Goal: Navigation & Orientation: Find specific page/section

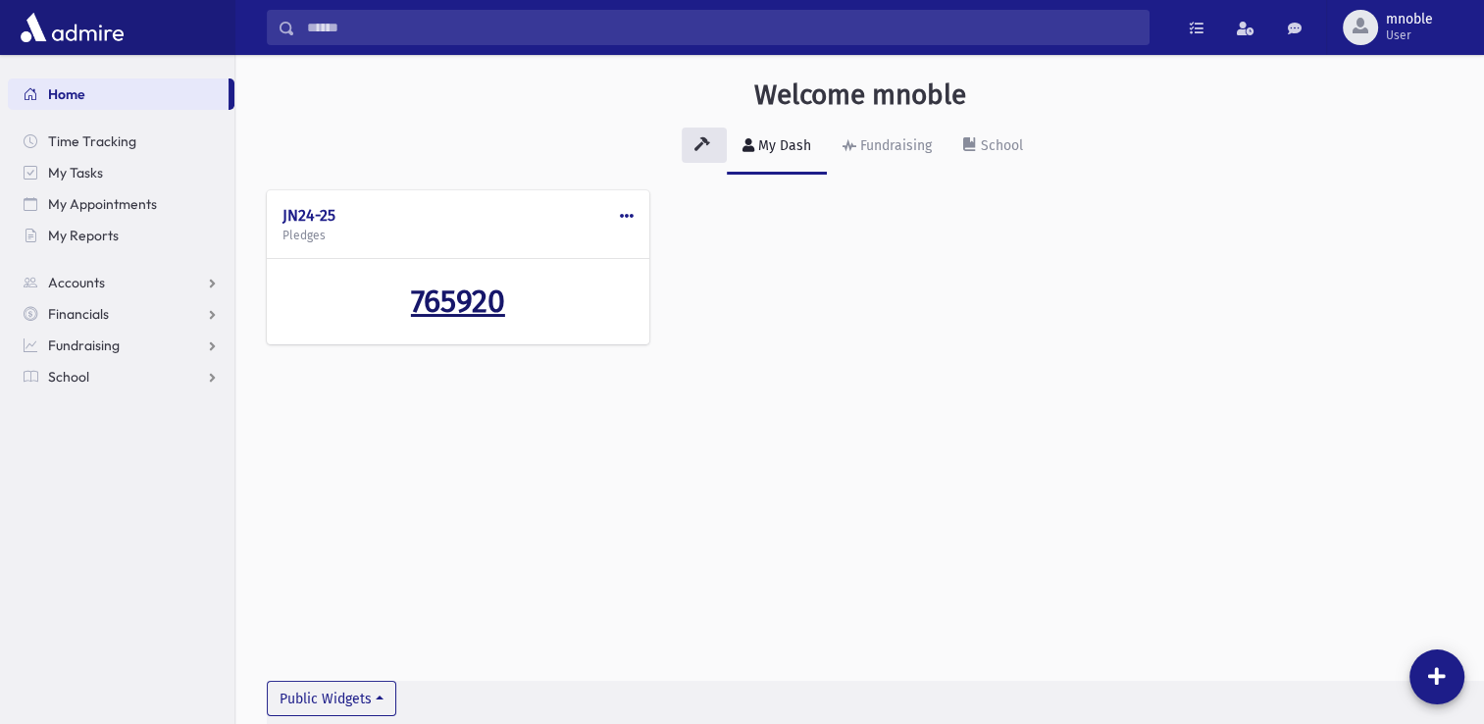
click at [464, 303] on span "765920" at bounding box center [458, 300] width 94 height 37
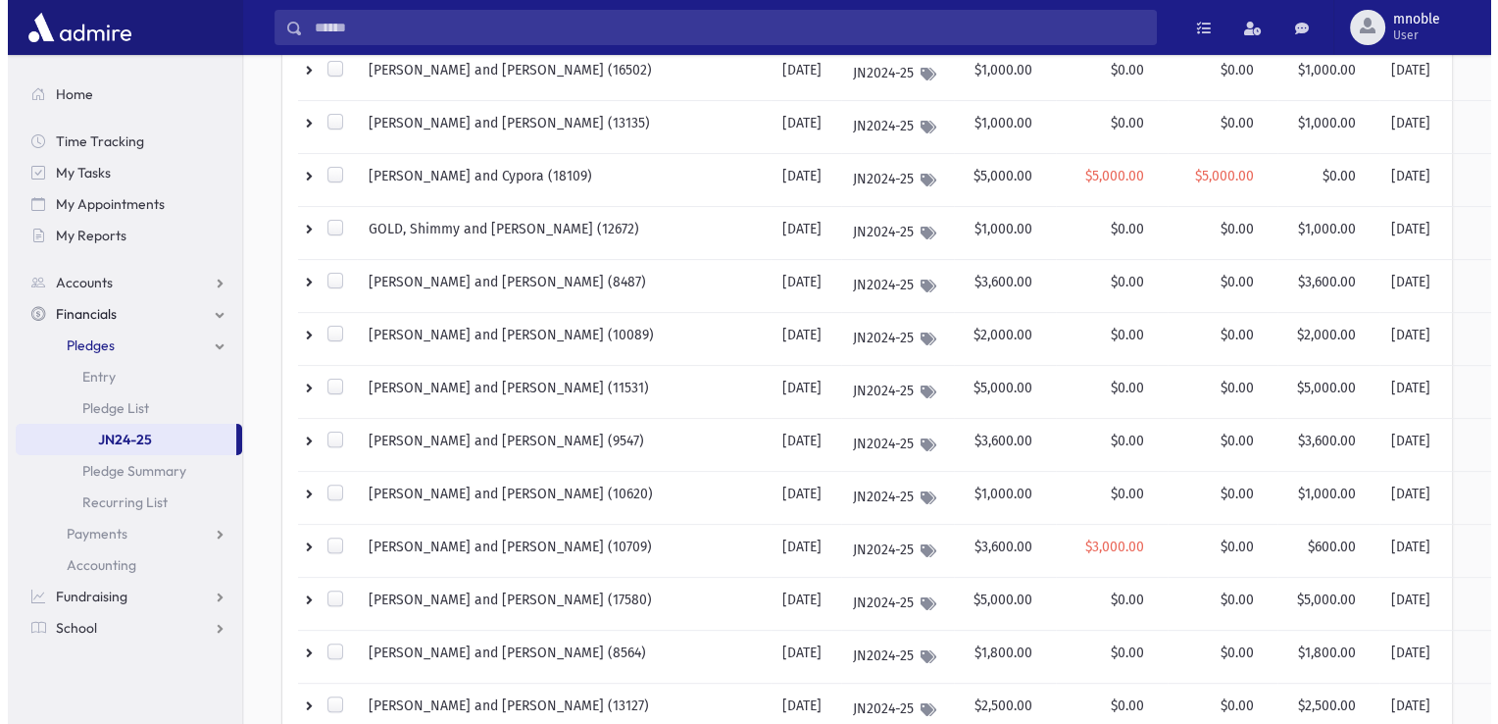
scroll to position [686, 0]
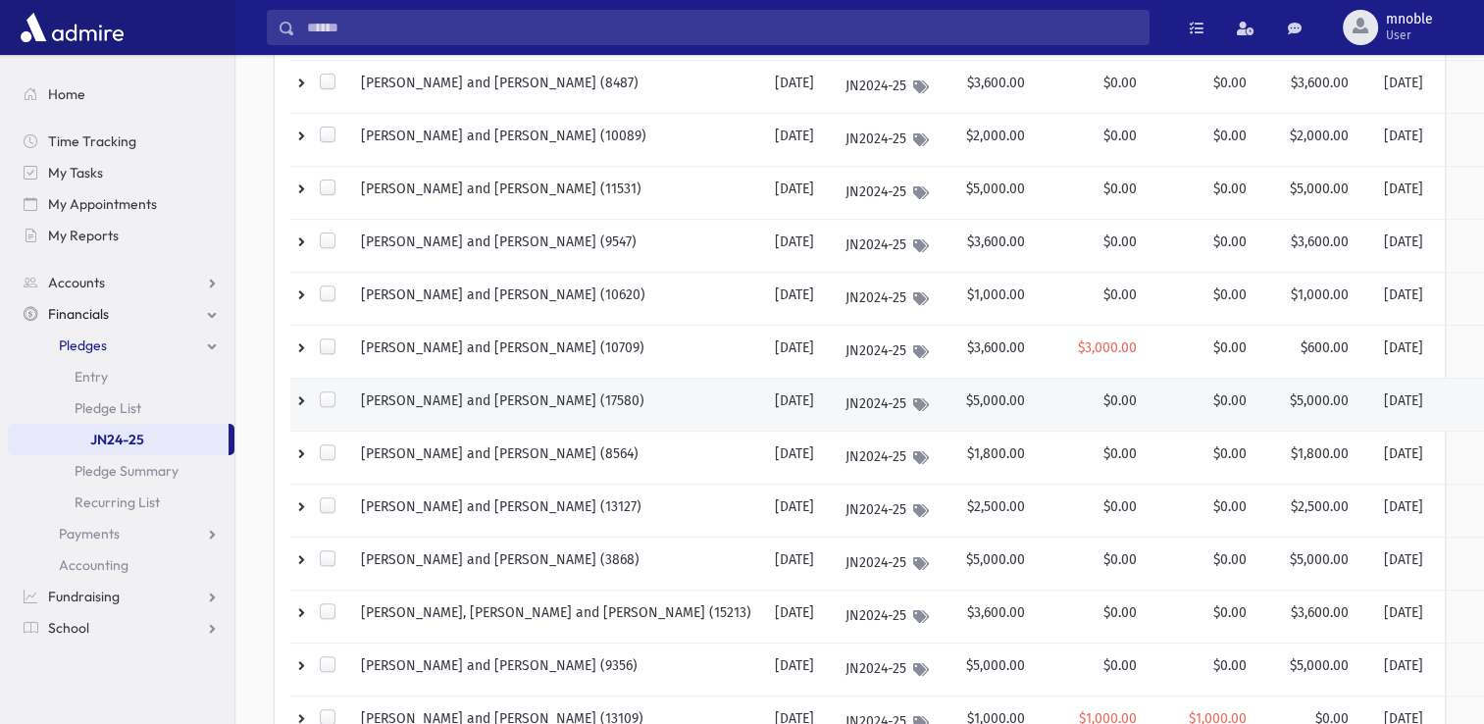
click at [533, 394] on td "TAUB, Yaakov and Nechama (17580)" at bounding box center [556, 404] width 414 height 53
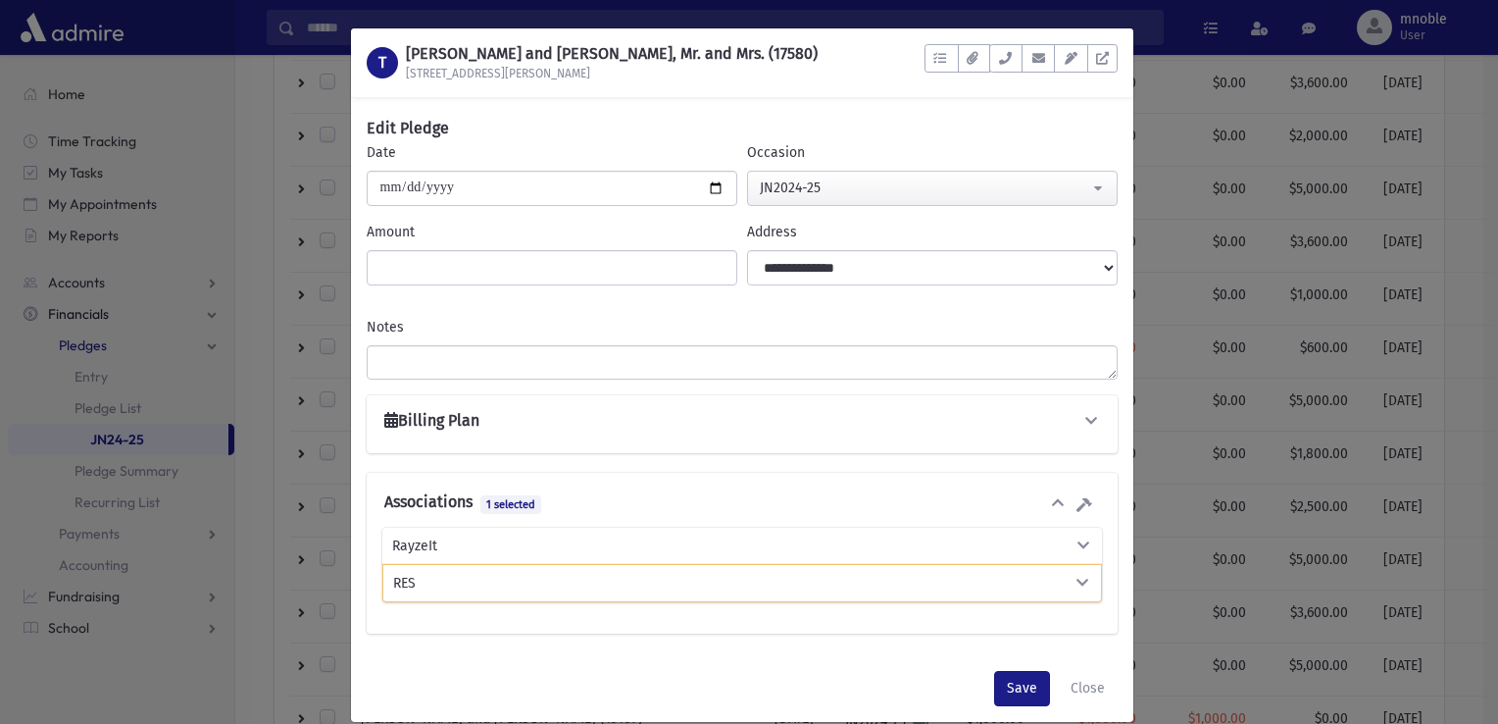
click at [581, 49] on h1 "TAUB, Yaakov and Nechama, Mr. and Mrs. (17580)" at bounding box center [612, 53] width 412 height 19
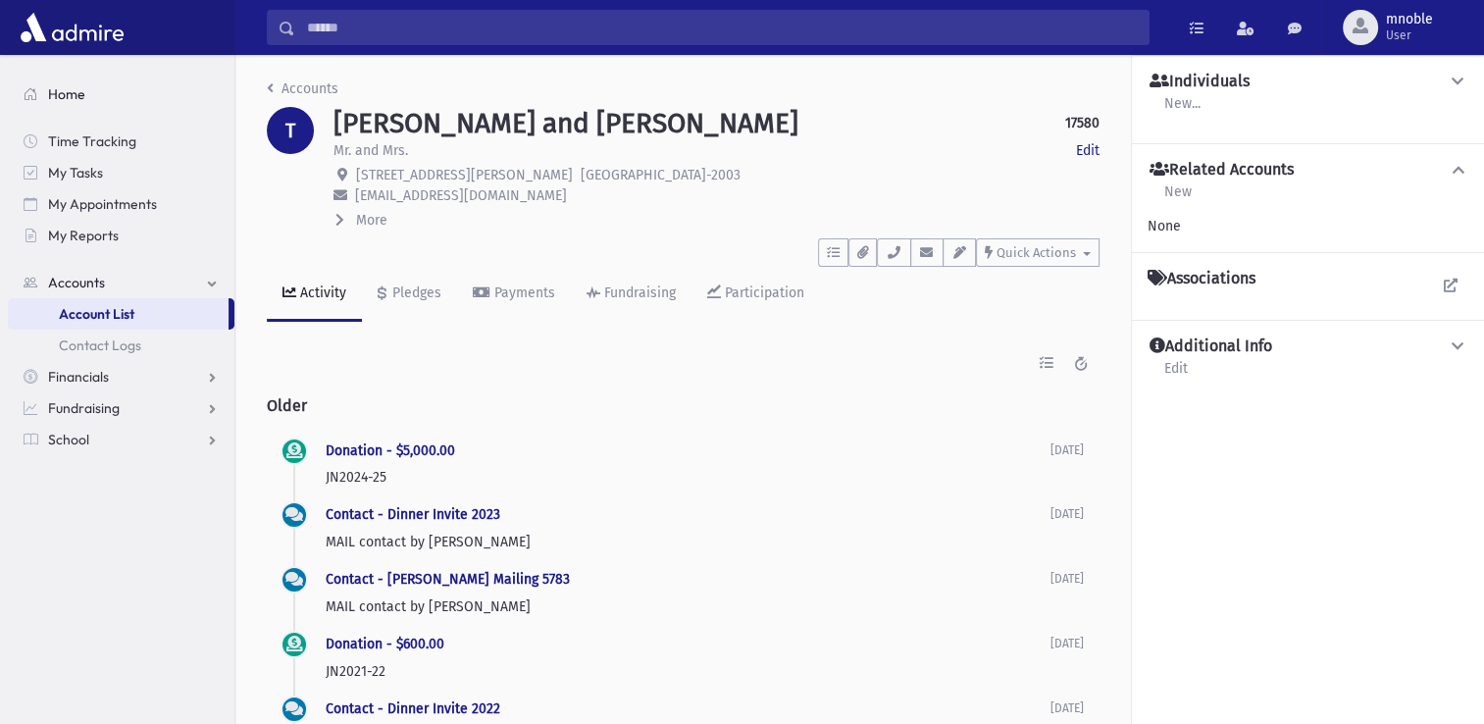
click at [73, 93] on span "Home" at bounding box center [66, 94] width 37 height 18
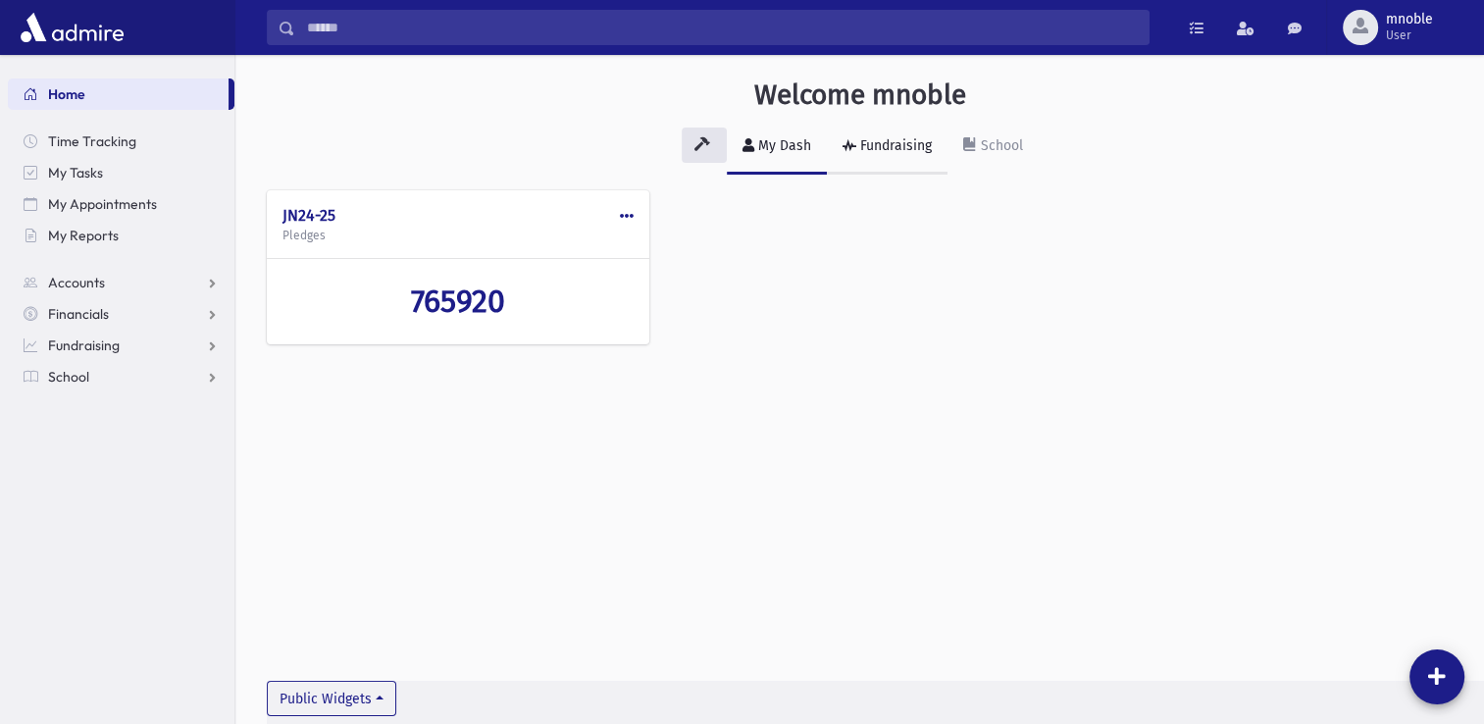
click at [890, 167] on link "Fundraising" at bounding box center [887, 147] width 121 height 55
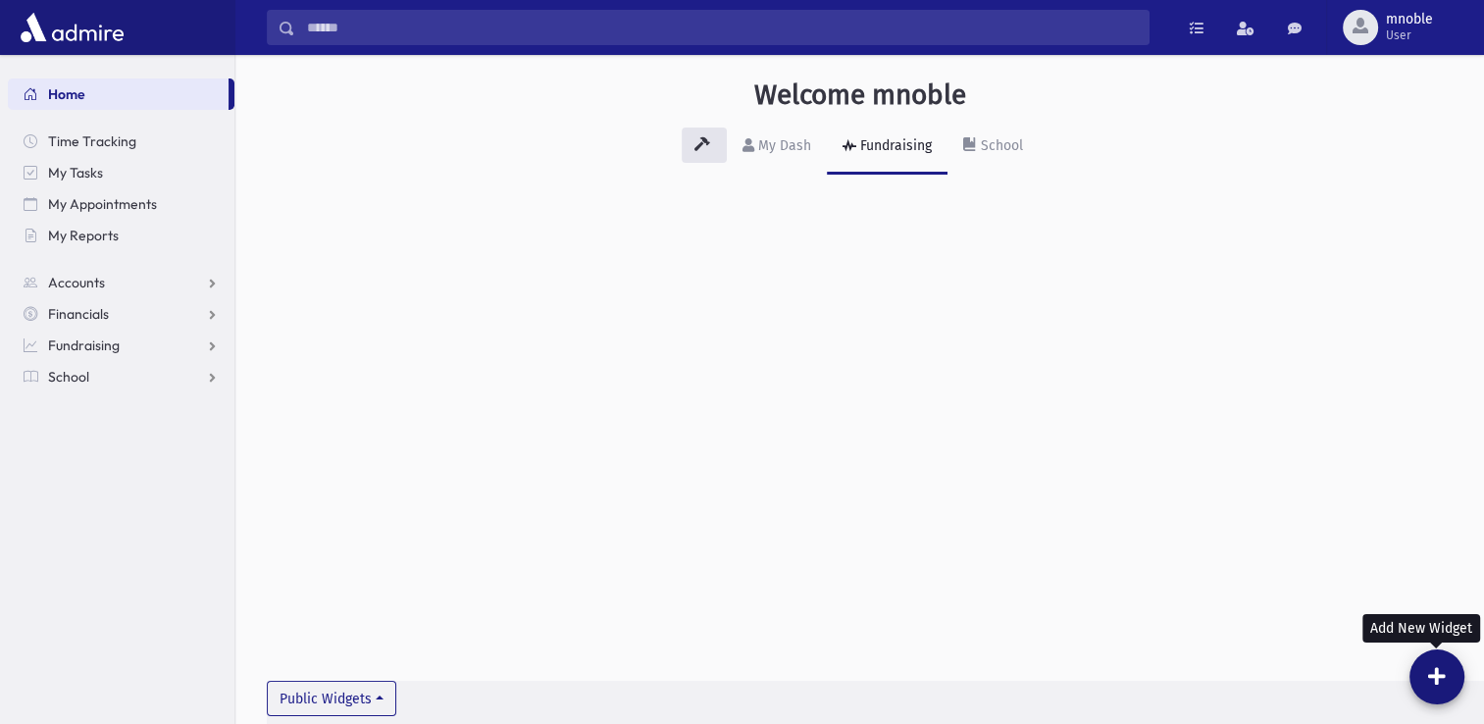
click at [1444, 680] on button at bounding box center [1436, 676] width 55 height 55
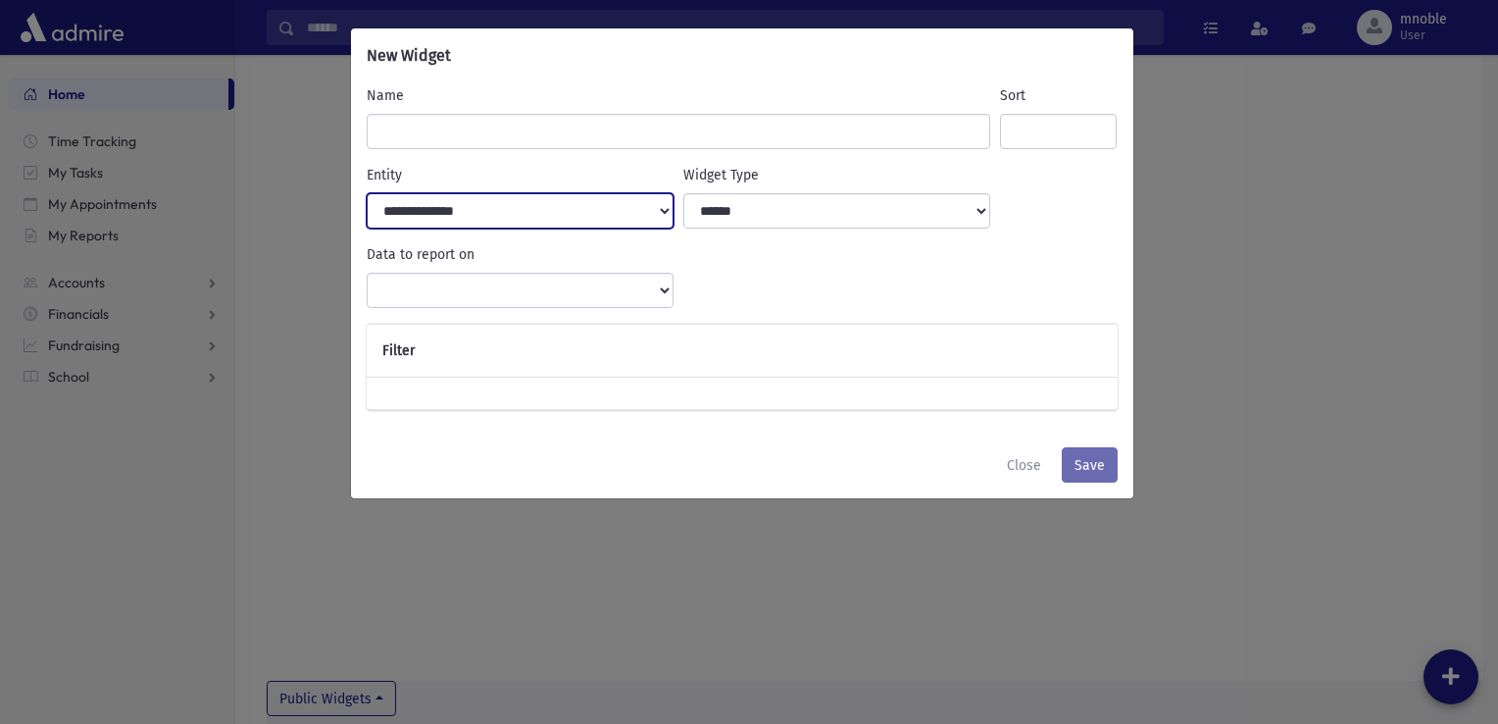
click at [558, 213] on select "**********" at bounding box center [521, 210] width 308 height 35
click at [580, 171] on div "**********" at bounding box center [520, 197] width 317 height 64
click at [1024, 459] on button "Close" at bounding box center [1024, 464] width 60 height 35
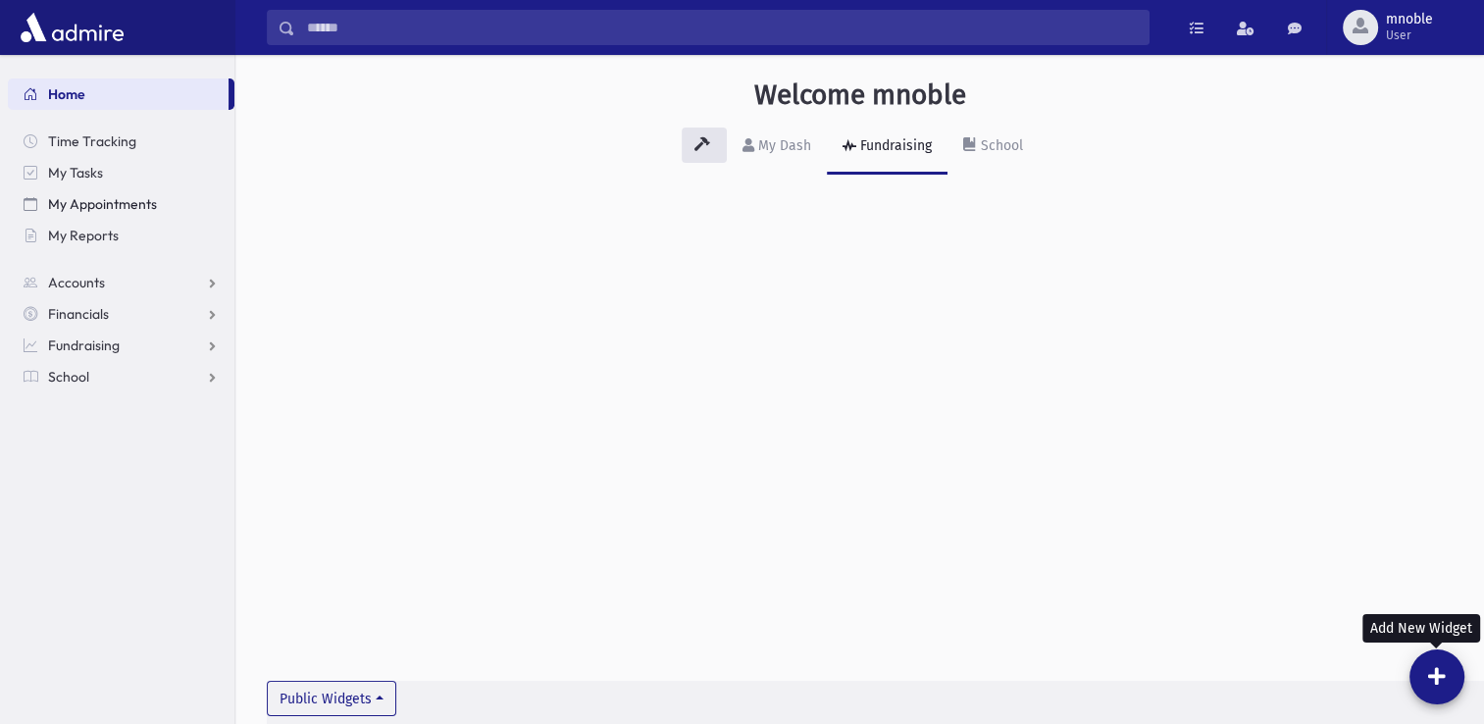
click at [132, 198] on span "My Appointments" at bounding box center [102, 204] width 109 height 18
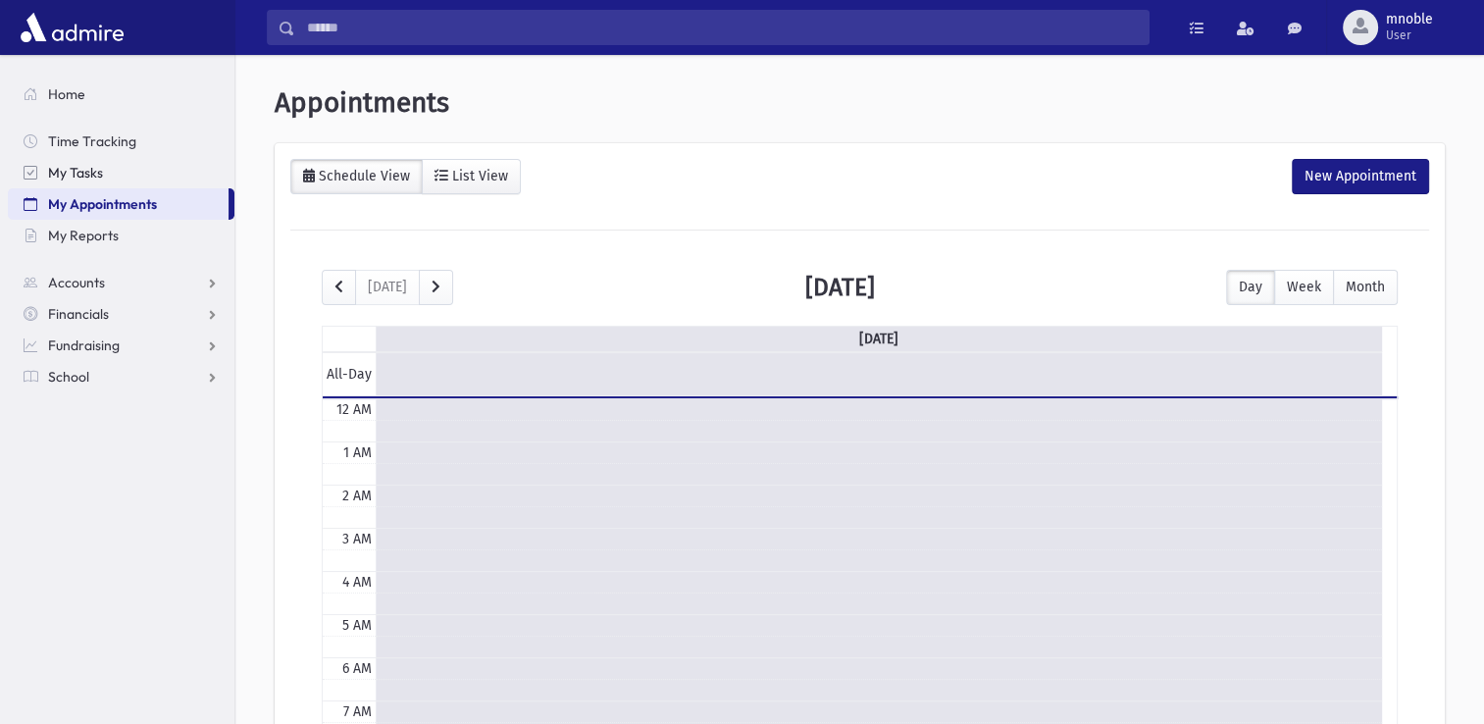
scroll to position [258, 0]
click at [125, 185] on link "My Tasks" at bounding box center [121, 172] width 226 height 31
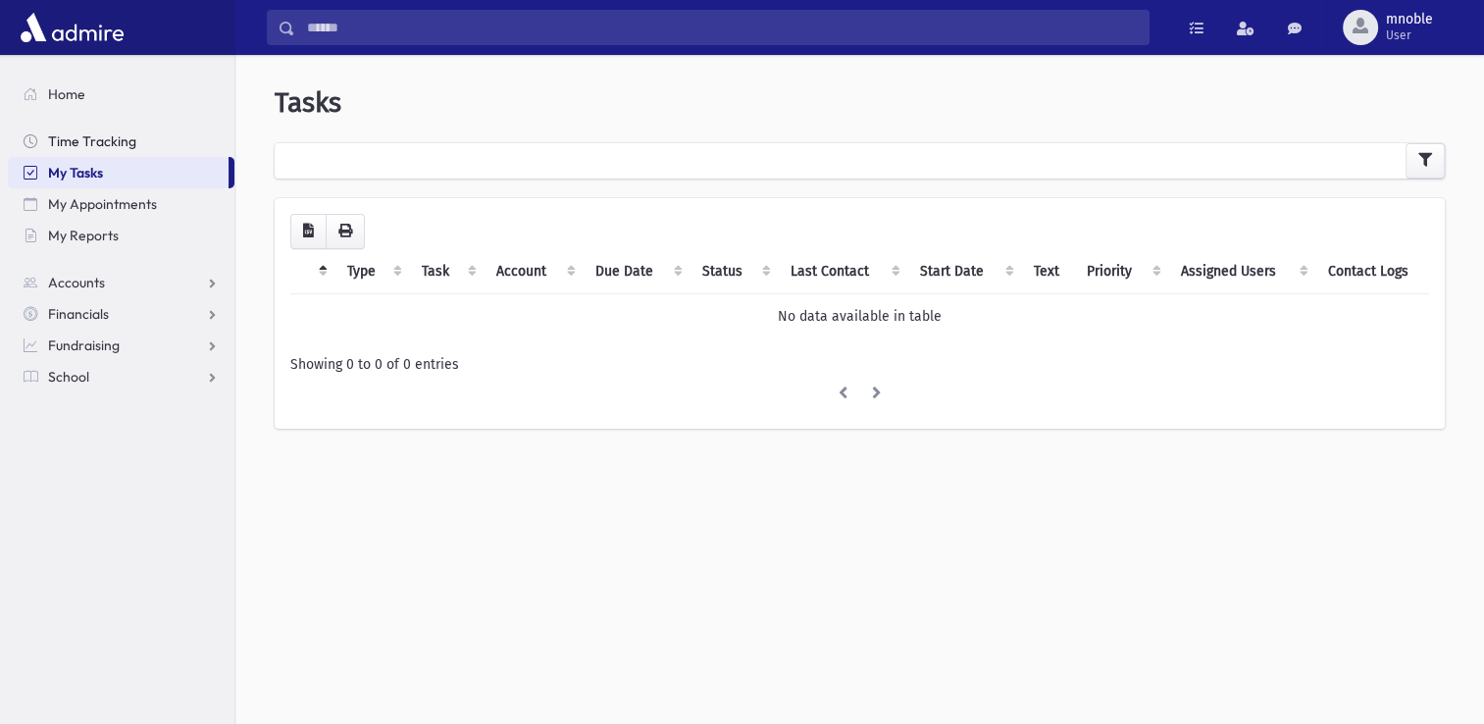
click at [124, 141] on span "Time Tracking" at bounding box center [92, 141] width 88 height 18
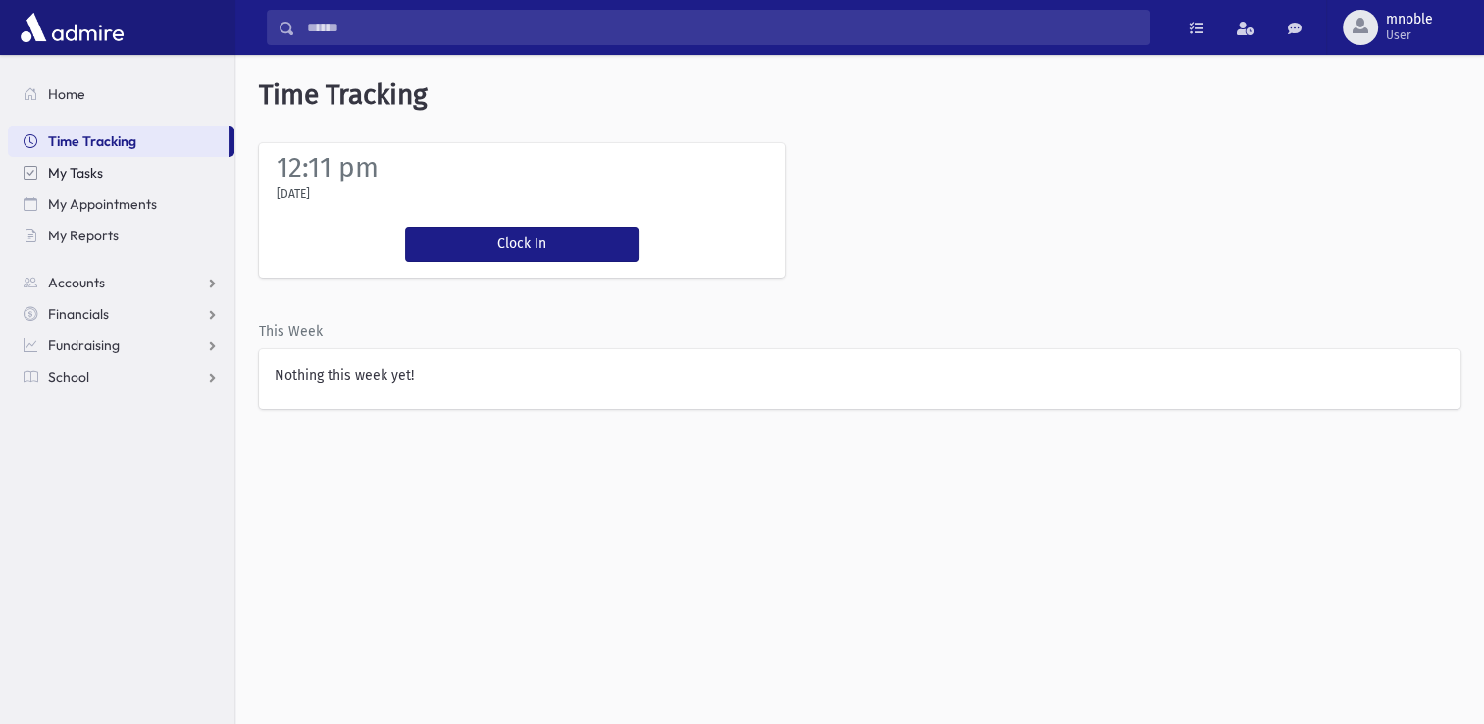
click at [95, 175] on span "My Tasks" at bounding box center [75, 173] width 55 height 18
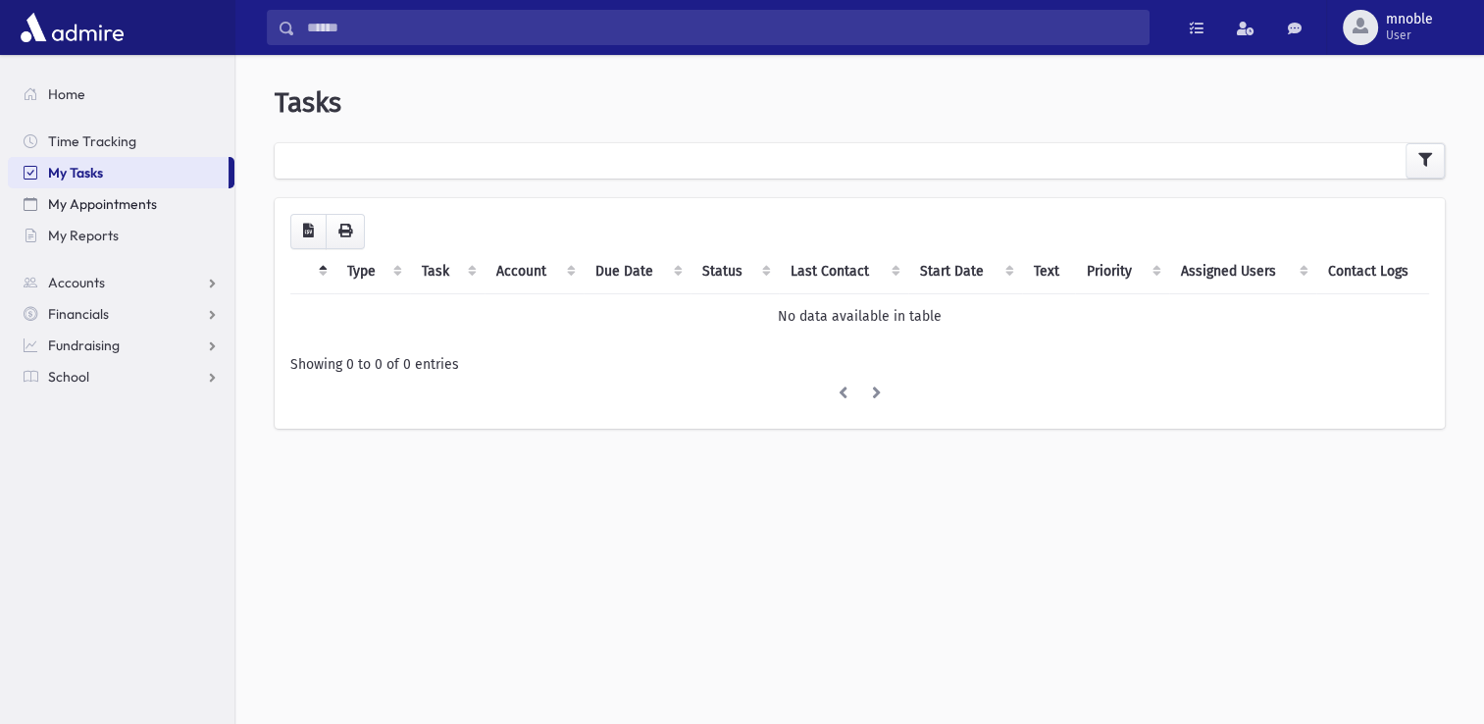
click at [118, 211] on span "My Appointments" at bounding box center [102, 204] width 109 height 18
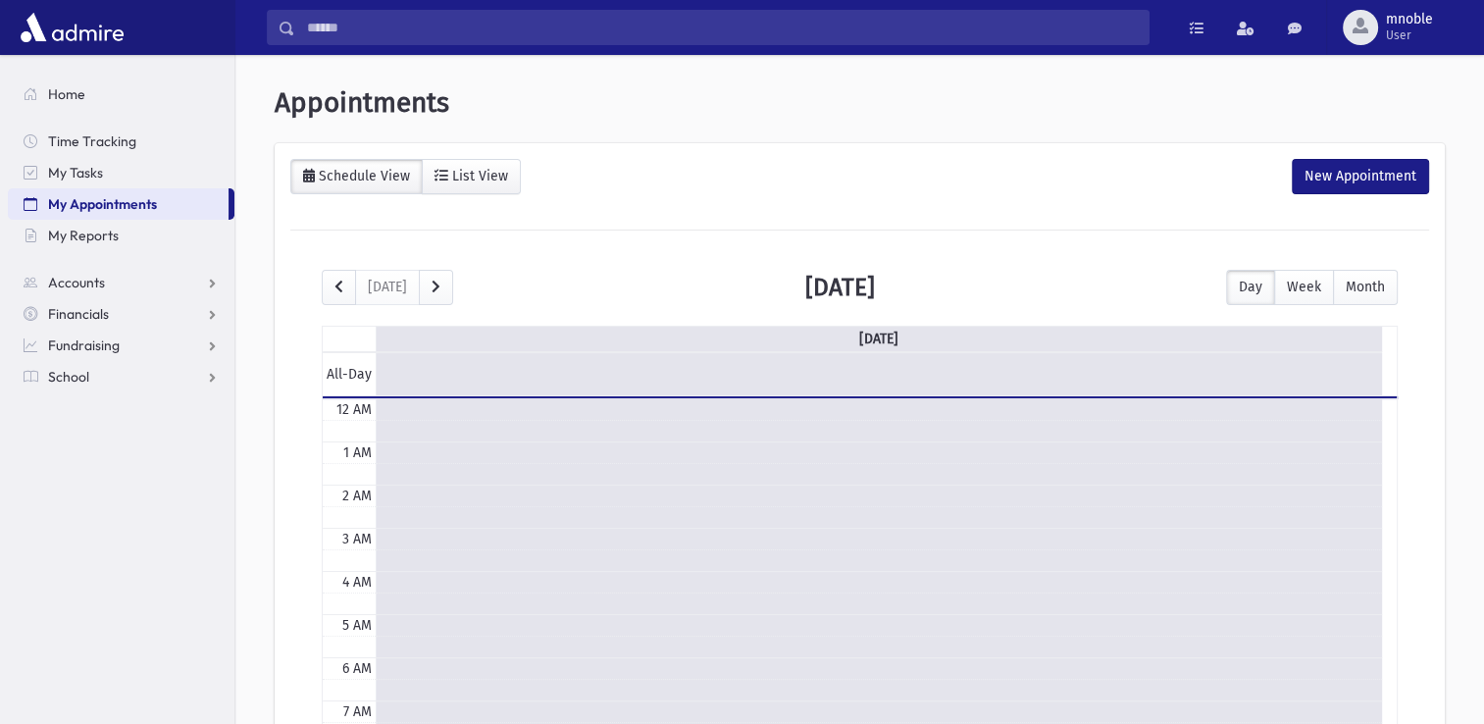
scroll to position [258, 0]
click at [112, 147] on span "Time Tracking" at bounding box center [92, 141] width 88 height 18
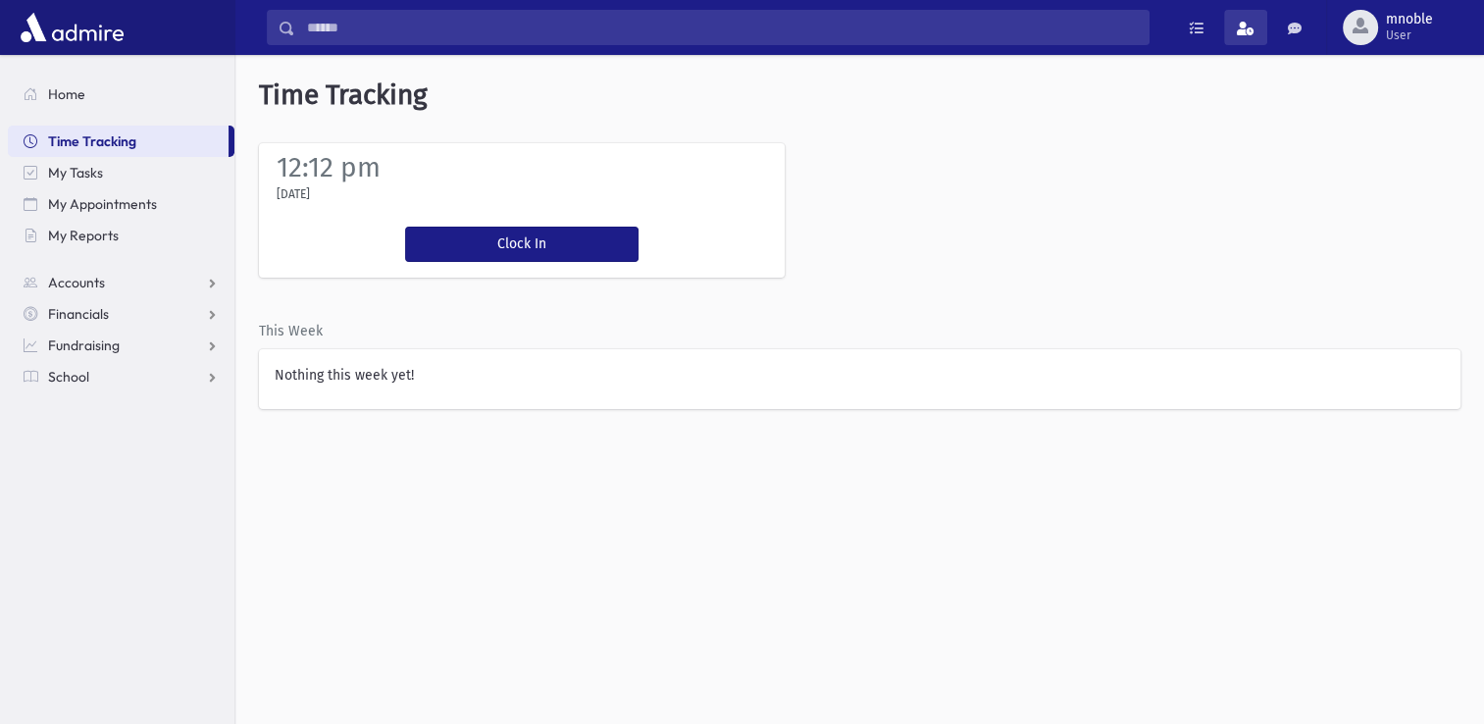
click at [1244, 25] on span at bounding box center [1245, 29] width 18 height 14
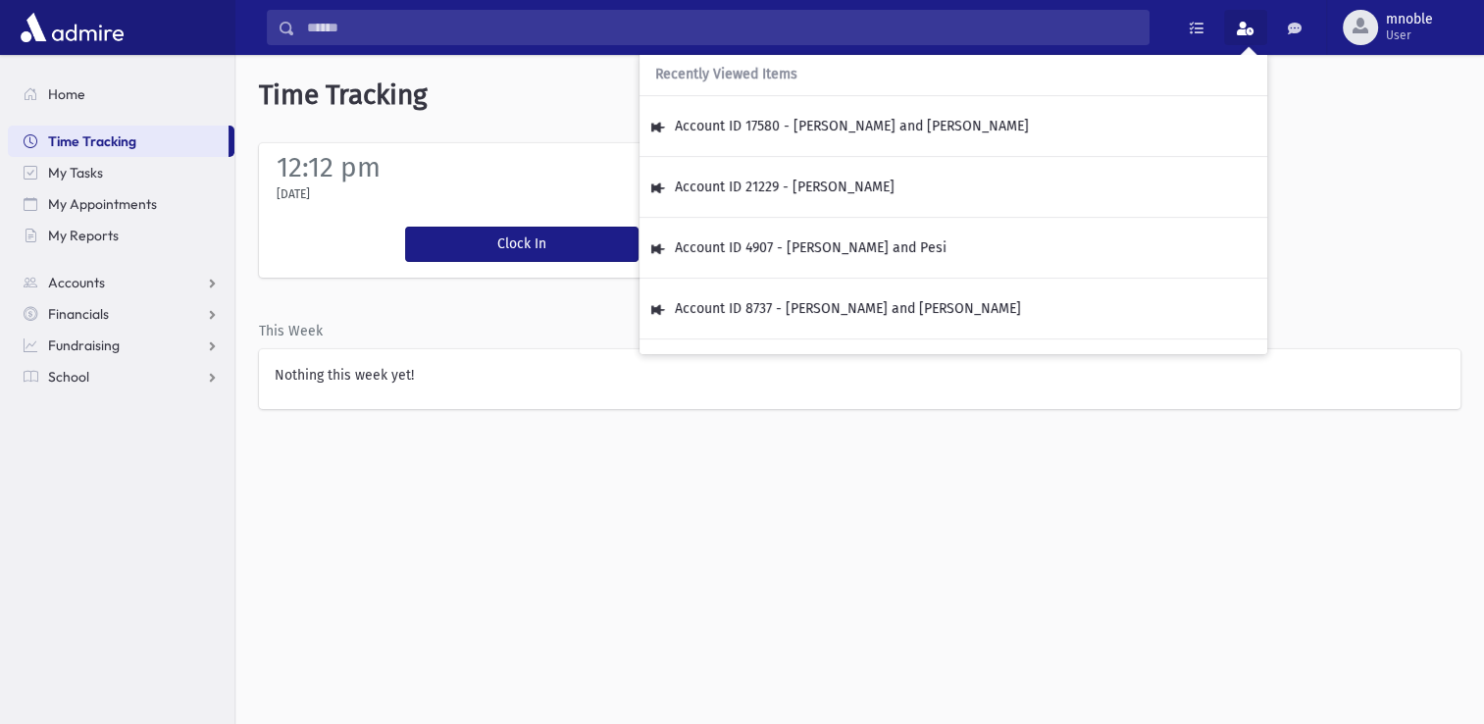
click at [1340, 156] on div "12:12 pm [DATE] Clock In You're clocked in This Week Nothing this week yet!" at bounding box center [859, 276] width 1248 height 266
